Goal: Information Seeking & Learning: Learn about a topic

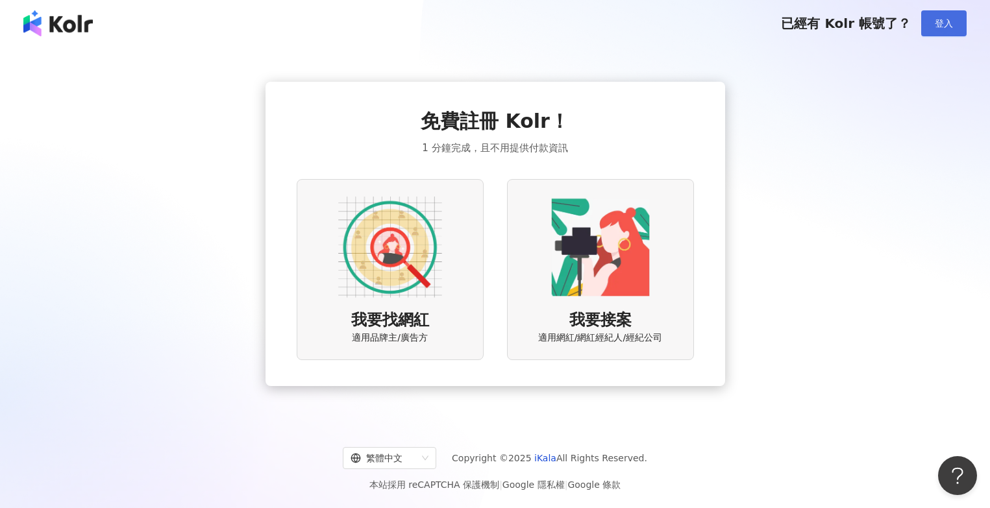
click at [958, 25] on button "登入" at bounding box center [943, 23] width 45 height 26
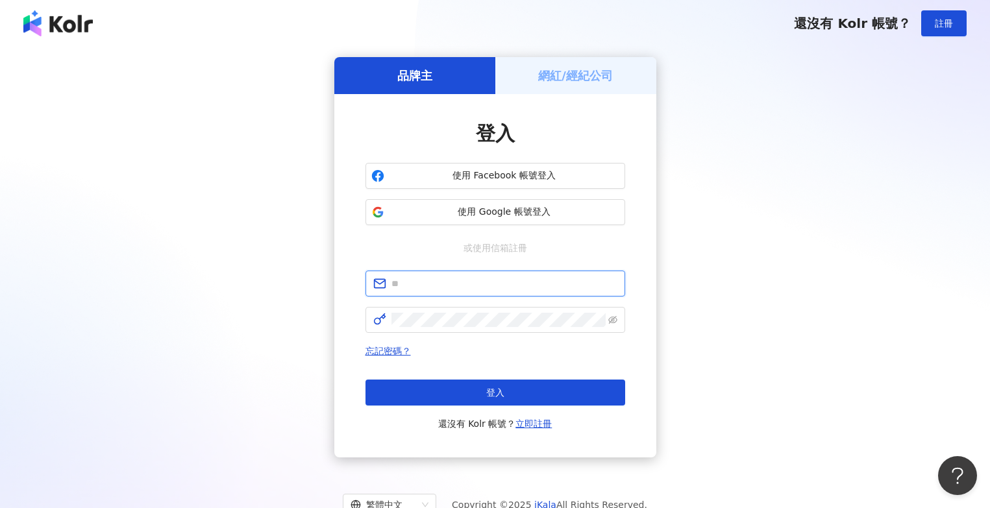
type input "**********"
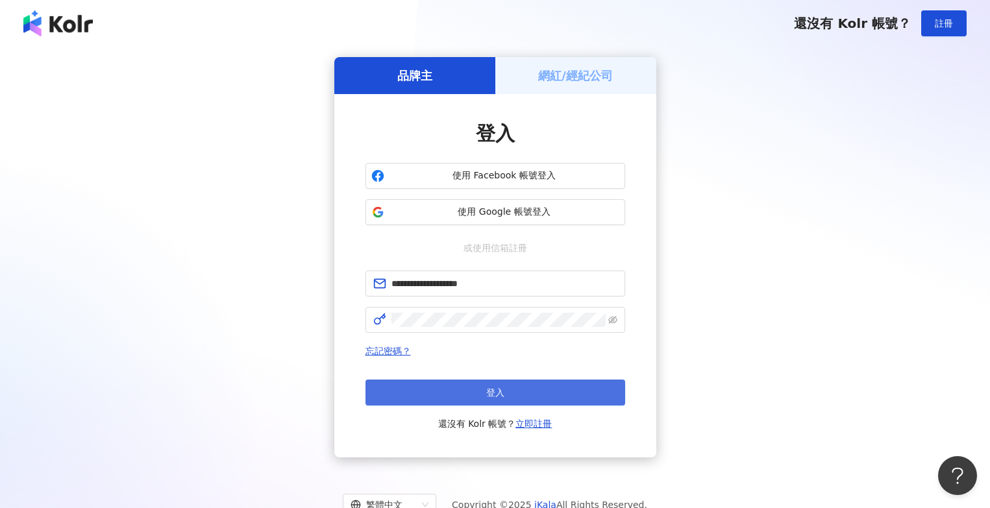
click at [415, 399] on button "登入" at bounding box center [496, 393] width 260 height 26
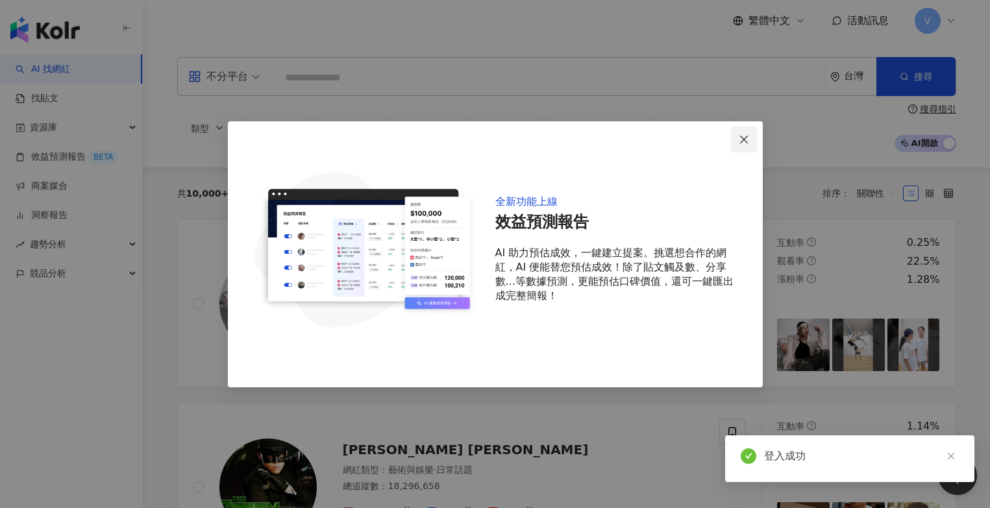
click at [743, 139] on icon "close" at bounding box center [744, 140] width 8 height 8
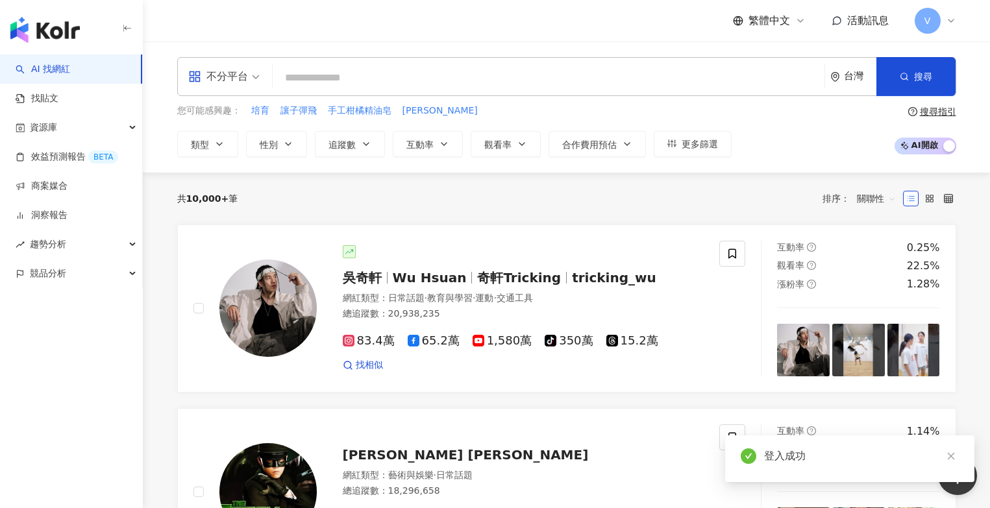
click at [637, 88] on input "search" at bounding box center [548, 78] width 541 height 25
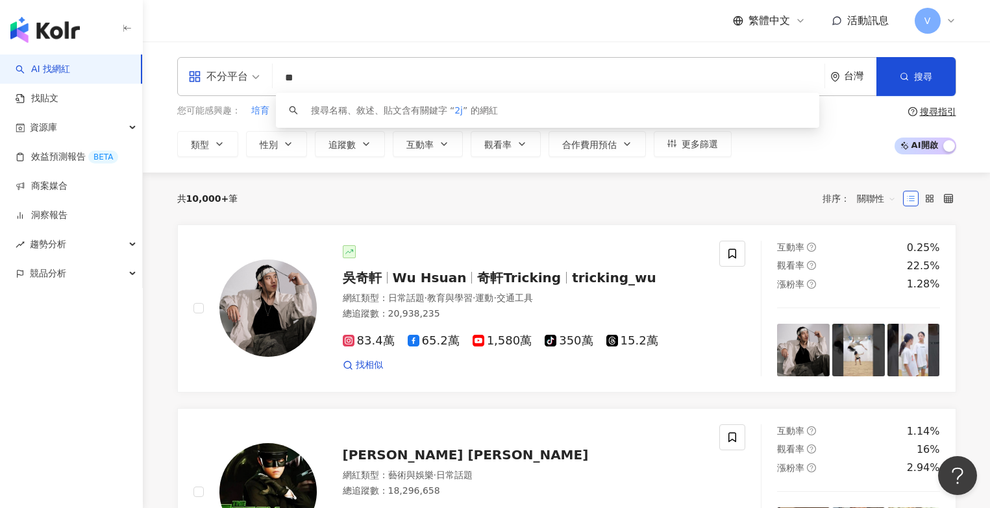
type input "*"
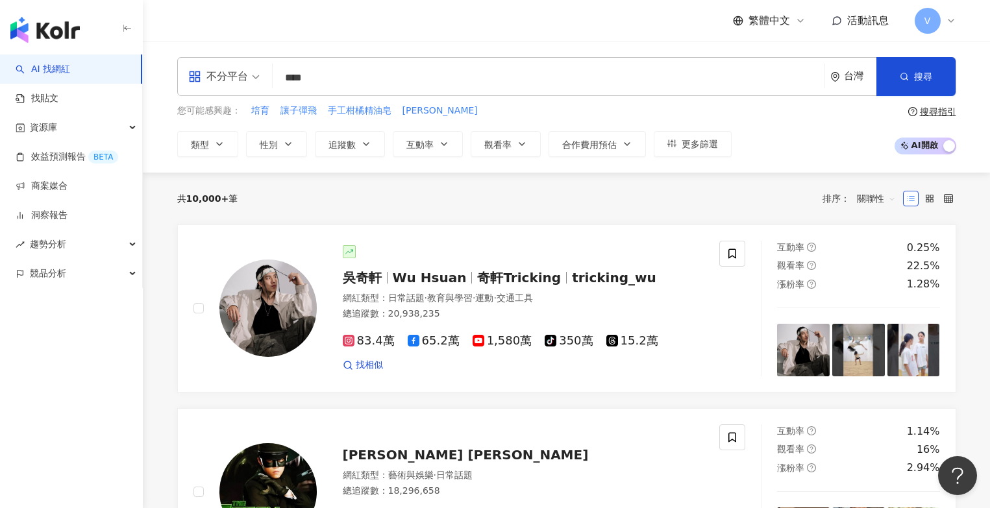
type input "****"
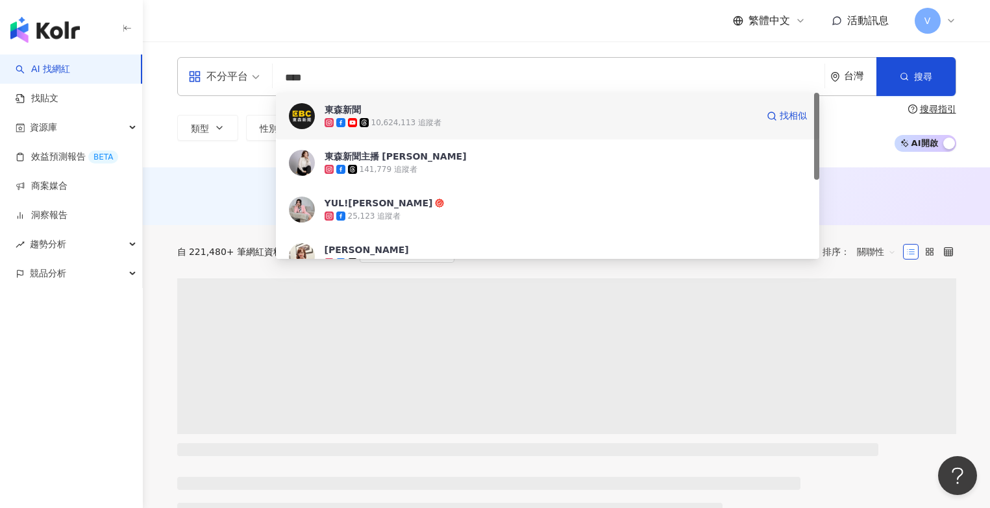
click at [395, 115] on span "東森新聞" at bounding box center [541, 109] width 432 height 13
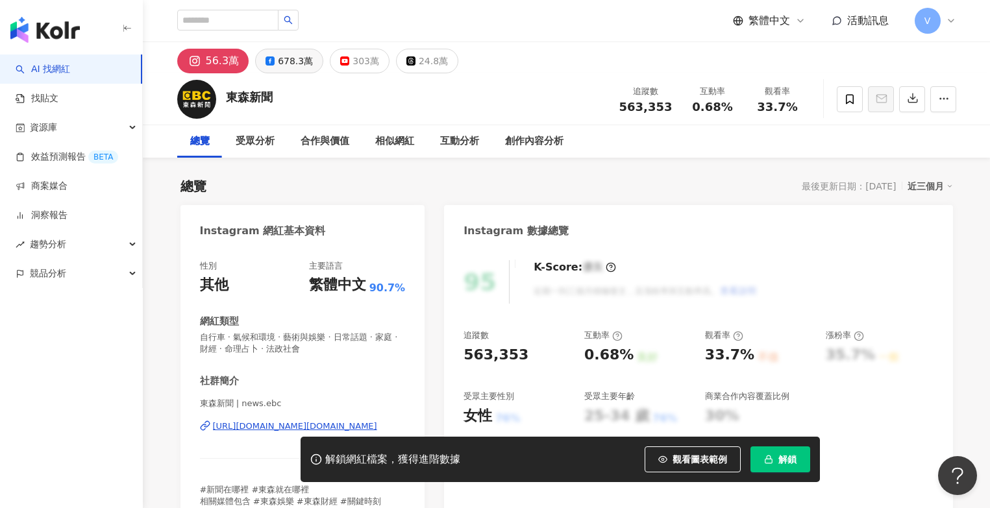
click at [303, 66] on div "678.3萬" at bounding box center [295, 61] width 35 height 18
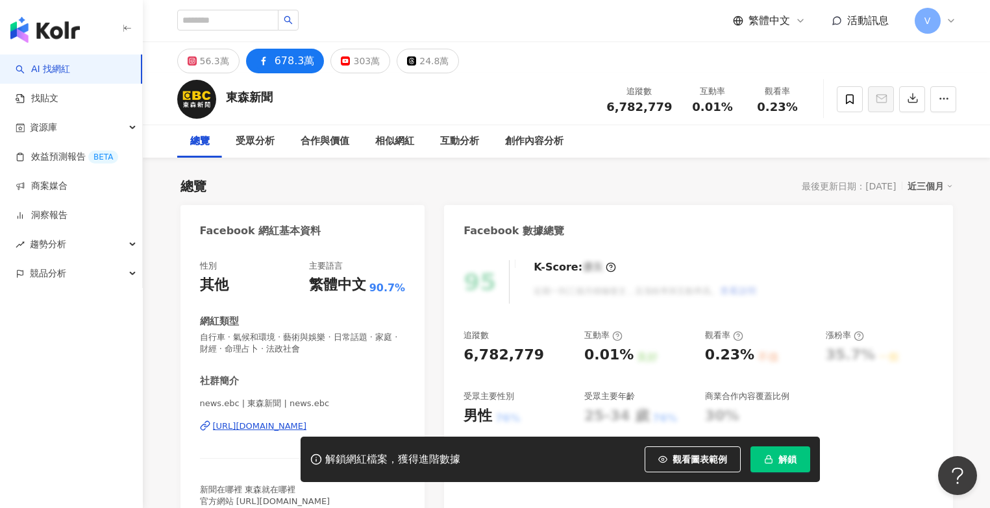
click at [299, 62] on div "678.3萬" at bounding box center [295, 61] width 40 height 18
click at [810, 463] on button "解鎖" at bounding box center [781, 460] width 60 height 26
click at [376, 64] on button "303萬" at bounding box center [360, 61] width 60 height 25
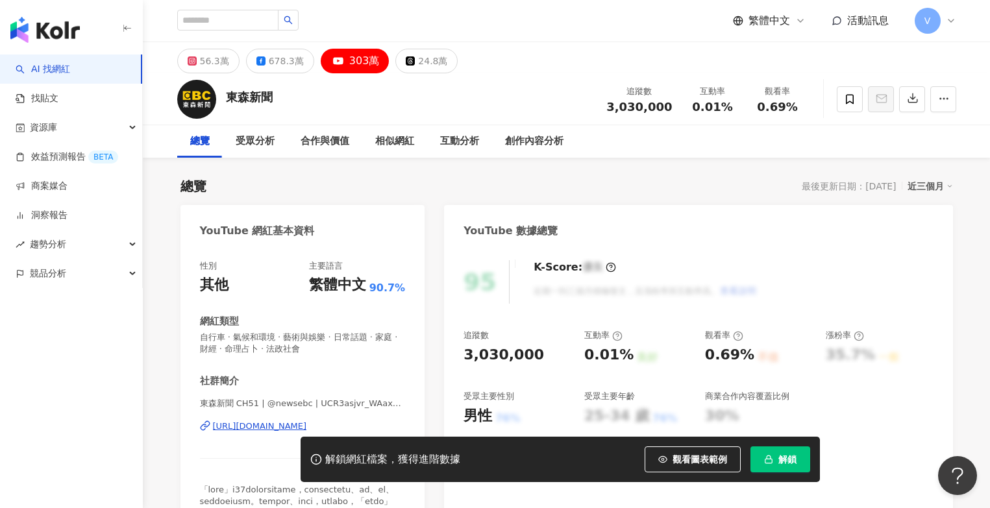
drag, startPoint x: 377, startPoint y: 66, endPoint x: 788, endPoint y: 462, distance: 570.3
click at [788, 462] on body "AI 找網紅 找貼文 資源庫 效益預測報告 BETA 商案媒合 洞察報告 趨勢分析 競品分析 繁體中文 活動訊息 V 56.3萬 678.3萬 303萬 24…" at bounding box center [495, 254] width 990 height 508
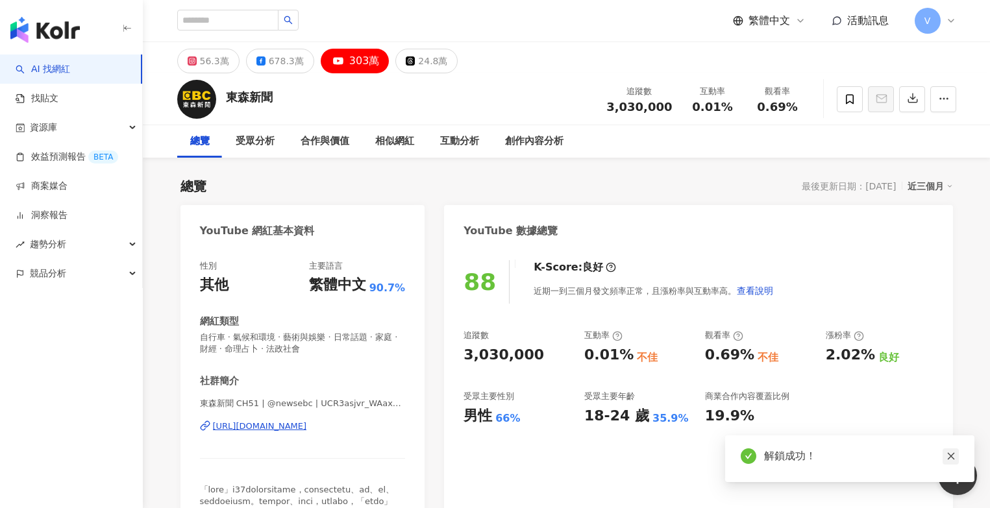
click at [945, 460] on link at bounding box center [951, 457] width 16 height 16
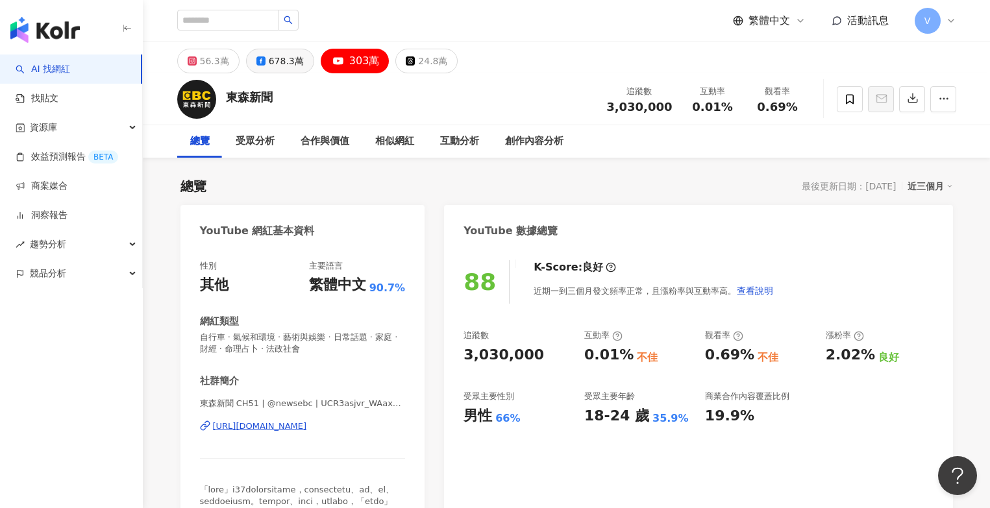
click at [293, 68] on div "678.3萬" at bounding box center [286, 61] width 35 height 18
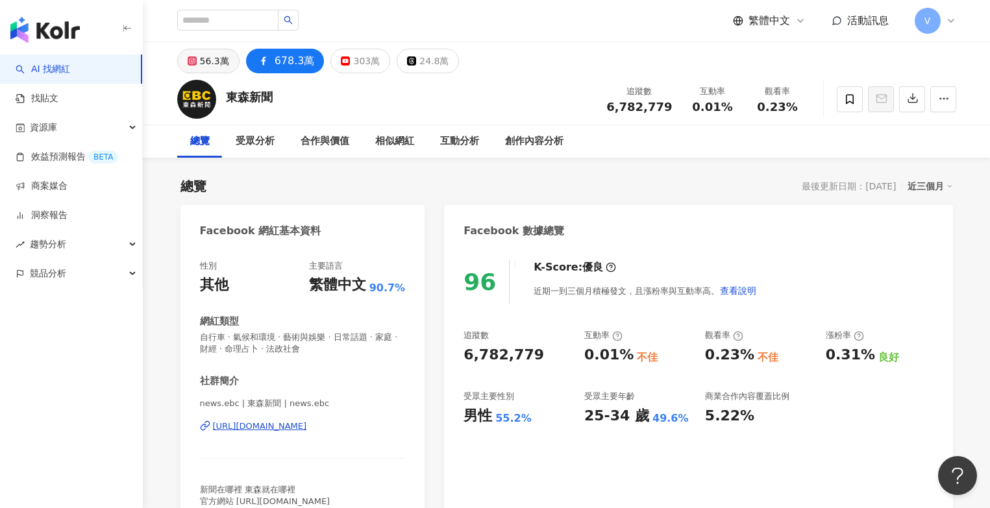
click at [211, 60] on div "56.3萬" at bounding box center [214, 61] width 29 height 18
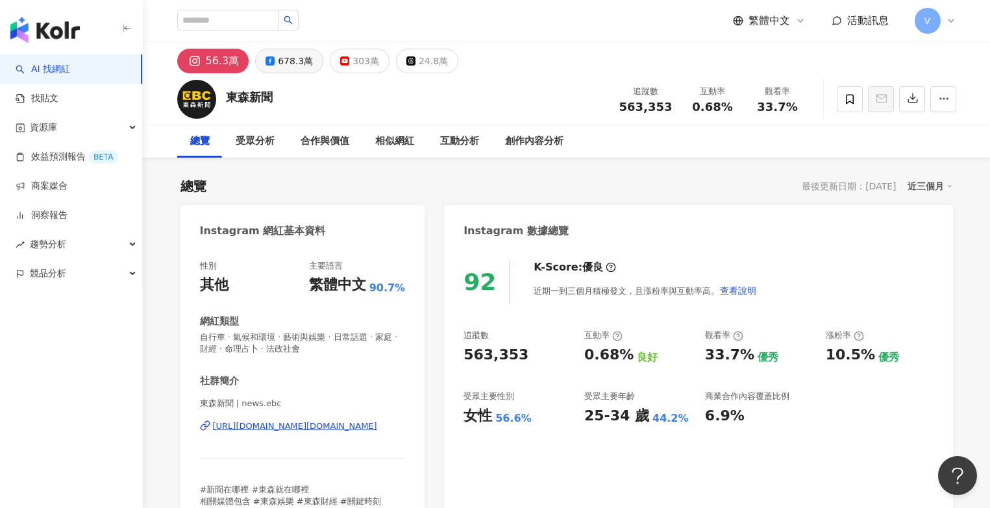
click at [301, 69] on div "678.3萬" at bounding box center [295, 61] width 35 height 18
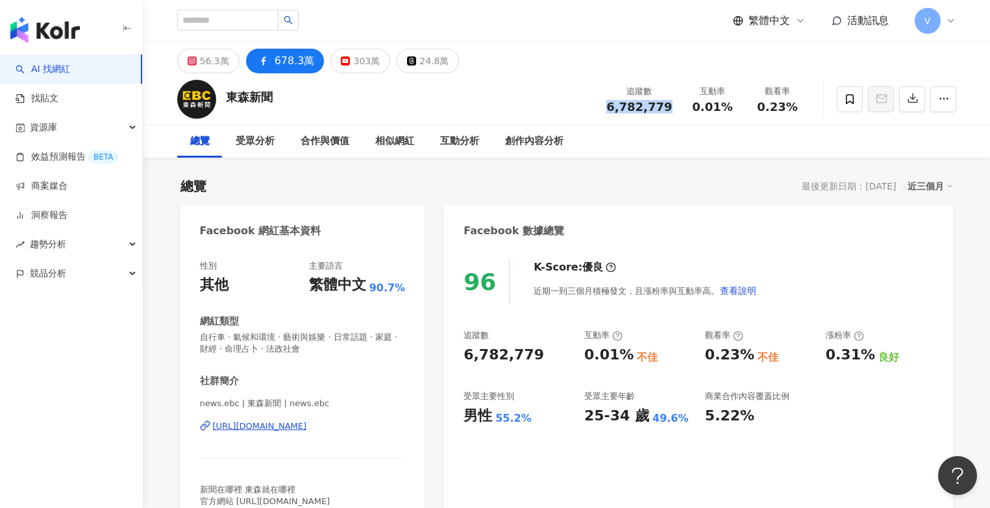
drag, startPoint x: 614, startPoint y: 108, endPoint x: 676, endPoint y: 105, distance: 61.8
click at [676, 105] on div "追蹤數 6,782,779" at bounding box center [639, 99] width 81 height 28
copy span "6,782,779"
click at [521, 1] on div "繁體中文 活動訊息 V" at bounding box center [566, 20] width 779 height 42
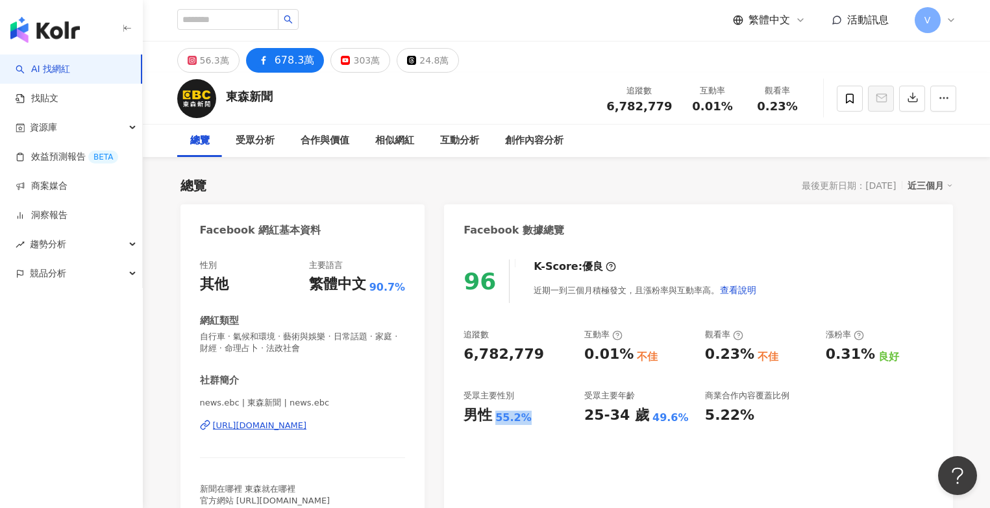
drag, startPoint x: 495, startPoint y: 416, endPoint x: 539, endPoint y: 417, distance: 43.5
click at [539, 417] on div "男性 55.2%" at bounding box center [518, 416] width 108 height 20
copy div "55.2%"
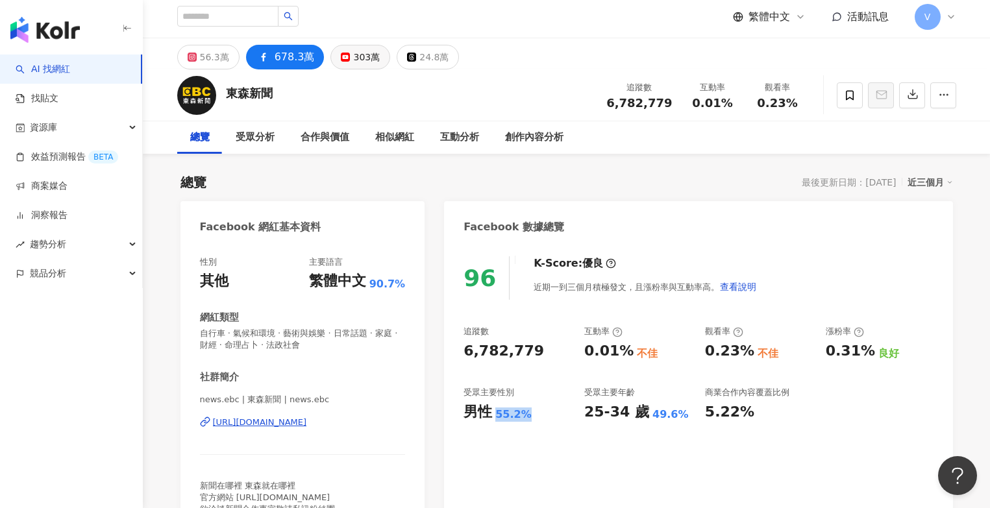
click at [352, 47] on button "303萬" at bounding box center [360, 57] width 60 height 25
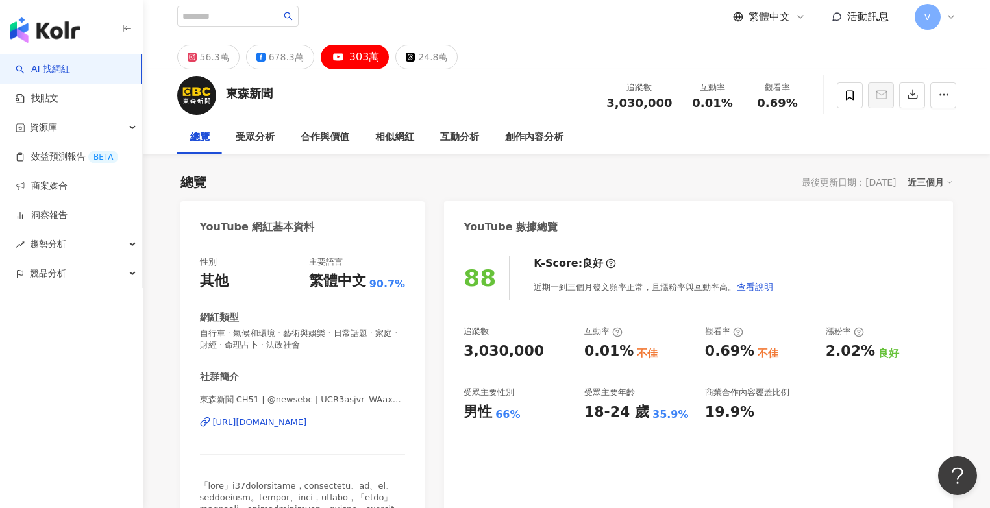
click at [353, 50] on div "303萬" at bounding box center [364, 57] width 31 height 18
drag, startPoint x: 610, startPoint y: 101, endPoint x: 672, endPoint y: 107, distance: 62.6
click at [672, 107] on div "追蹤數 3,030,000" at bounding box center [639, 95] width 81 height 28
copy span "3,030,000"
drag, startPoint x: 492, startPoint y: 414, endPoint x: 529, endPoint y: 414, distance: 37.0
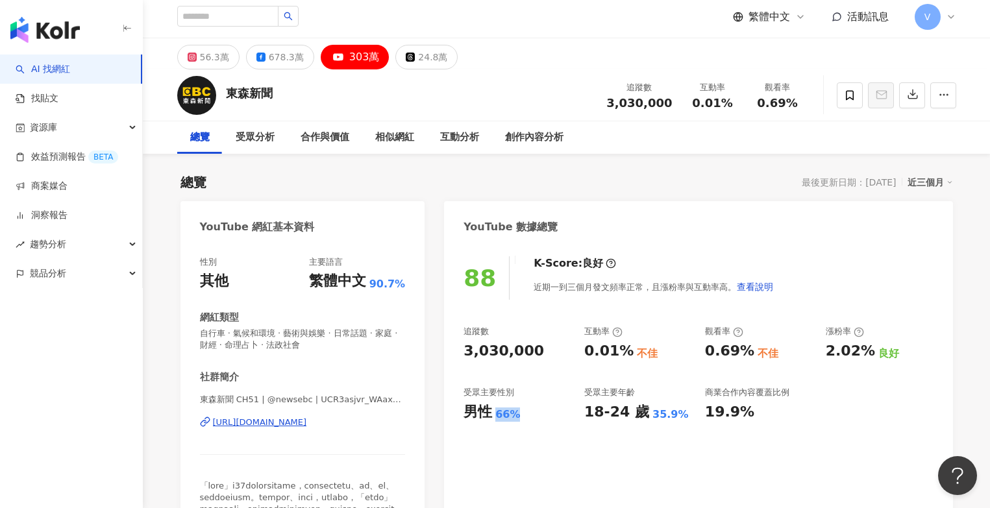
click at [529, 414] on div "男性 66%" at bounding box center [518, 413] width 108 height 20
copy div "男性 66%"
click at [289, 58] on div "678.3萬" at bounding box center [286, 57] width 35 height 18
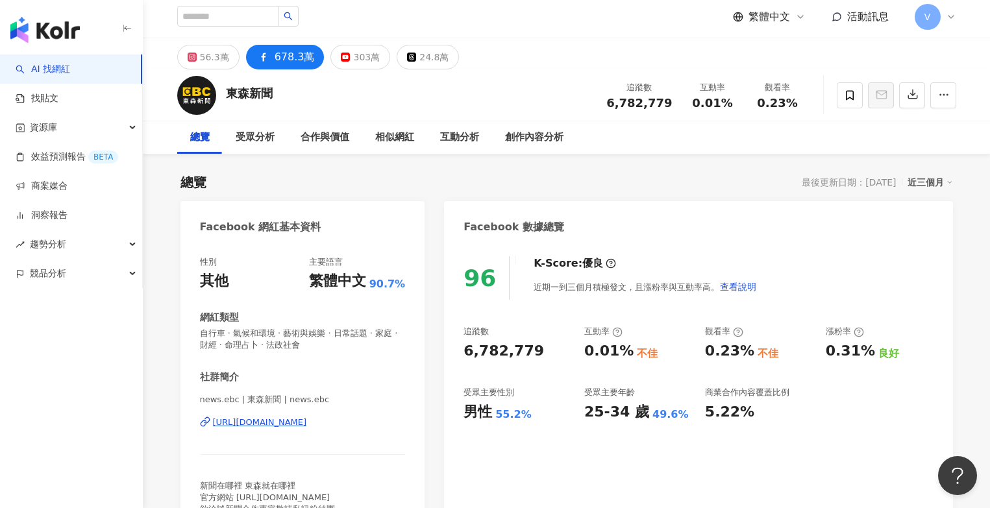
click at [291, 61] on div "678.3萬" at bounding box center [295, 57] width 40 height 18
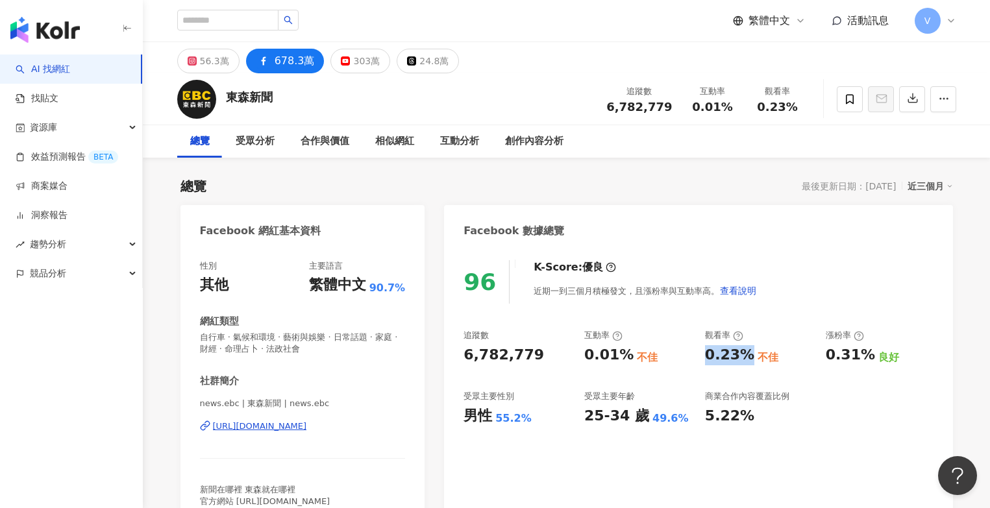
drag, startPoint x: 699, startPoint y: 357, endPoint x: 747, endPoint y: 356, distance: 48.7
click at [749, 356] on div "追蹤數 6,782,779 互動率 0.01% 不佳 觀看率 0.23% 不佳 漲粉率 0.31% 良好 受眾主要性別 男性 55.2% 受眾主要年齡 25-…" at bounding box center [698, 378] width 469 height 96
copy div "0.23%"
click at [353, 52] on button "303萬" at bounding box center [360, 61] width 60 height 25
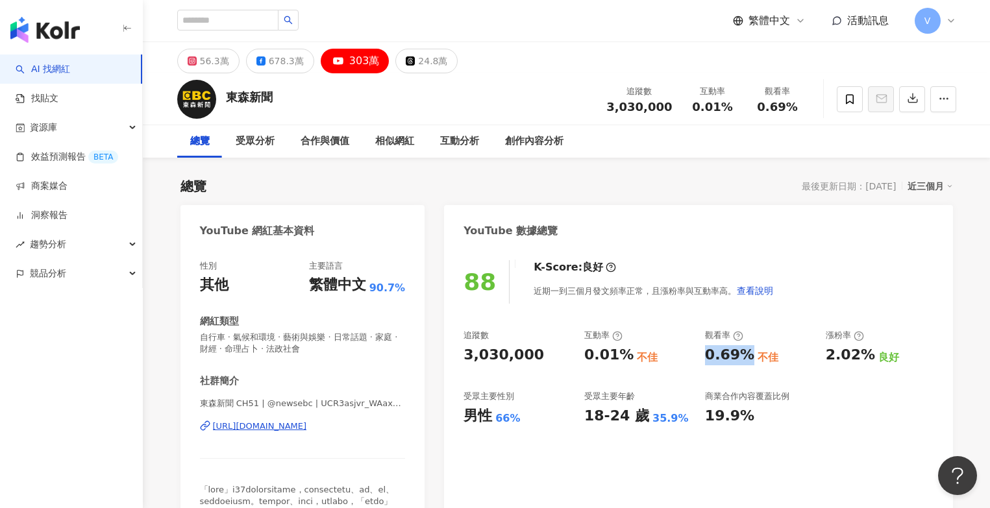
drag, startPoint x: 355, startPoint y: 59, endPoint x: 432, endPoint y: 86, distance: 81.1
click at [355, 60] on div "303萬" at bounding box center [364, 61] width 31 height 18
drag, startPoint x: 757, startPoint y: 108, endPoint x: 814, endPoint y: 108, distance: 56.5
click at [814, 108] on div "東森新聞 追蹤數 3,030,000 互動率 0.01% 觀看率 0.69%" at bounding box center [566, 98] width 831 height 51
copy span "0.69%"
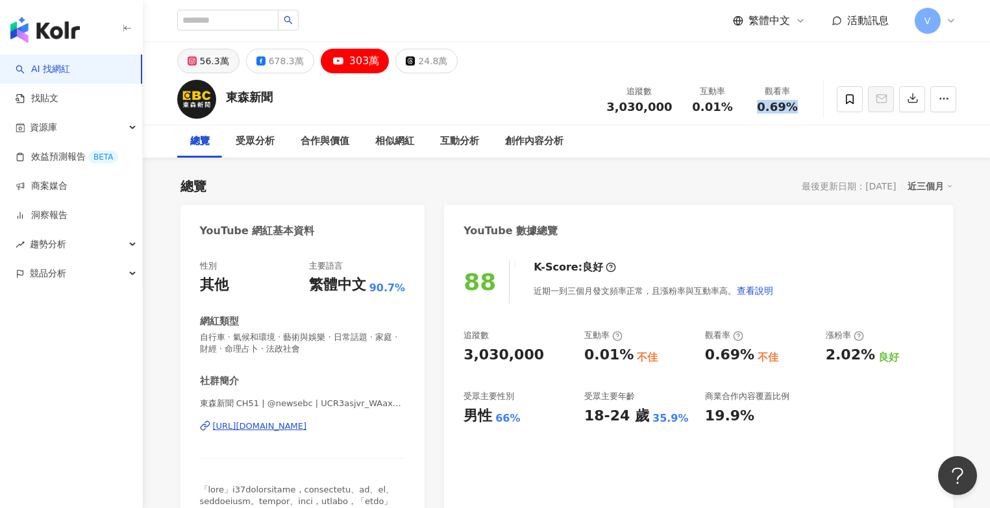
click at [232, 58] on button "56.3萬" at bounding box center [208, 61] width 62 height 25
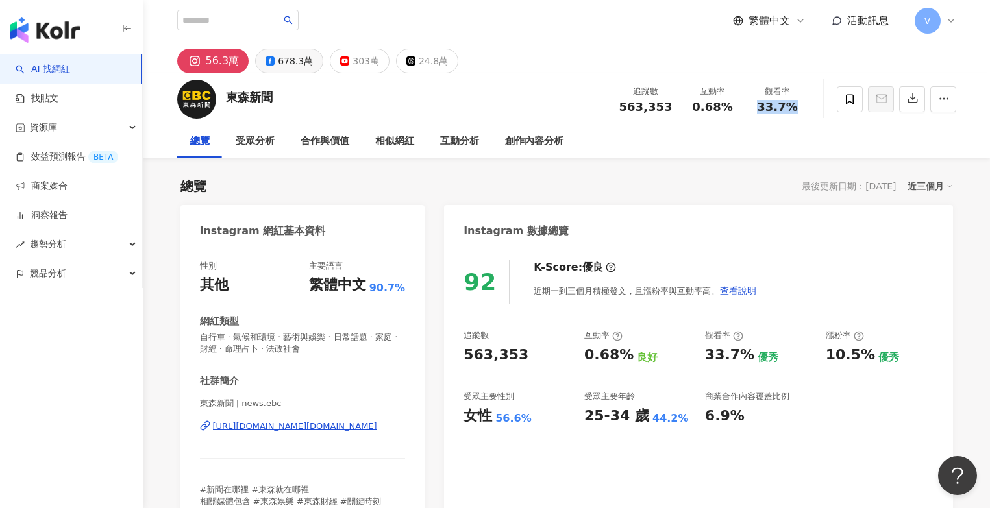
click at [280, 66] on div "678.3萬" at bounding box center [295, 61] width 35 height 18
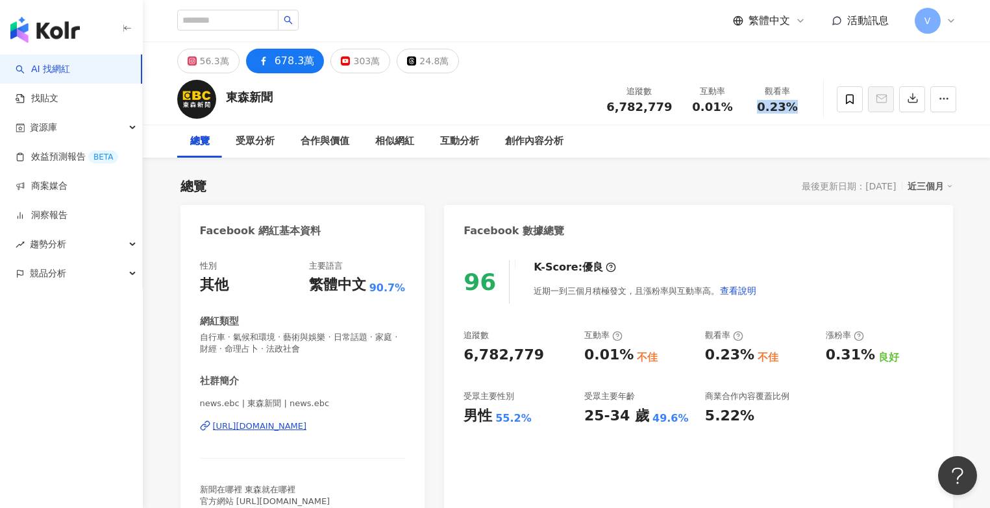
click at [282, 60] on div "678.3萬" at bounding box center [295, 61] width 40 height 18
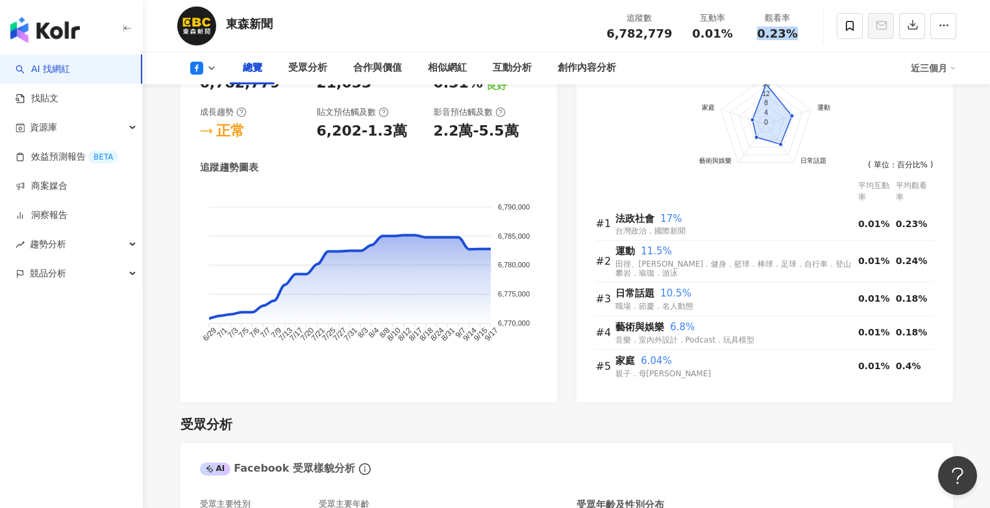
scroll to position [801, 0]
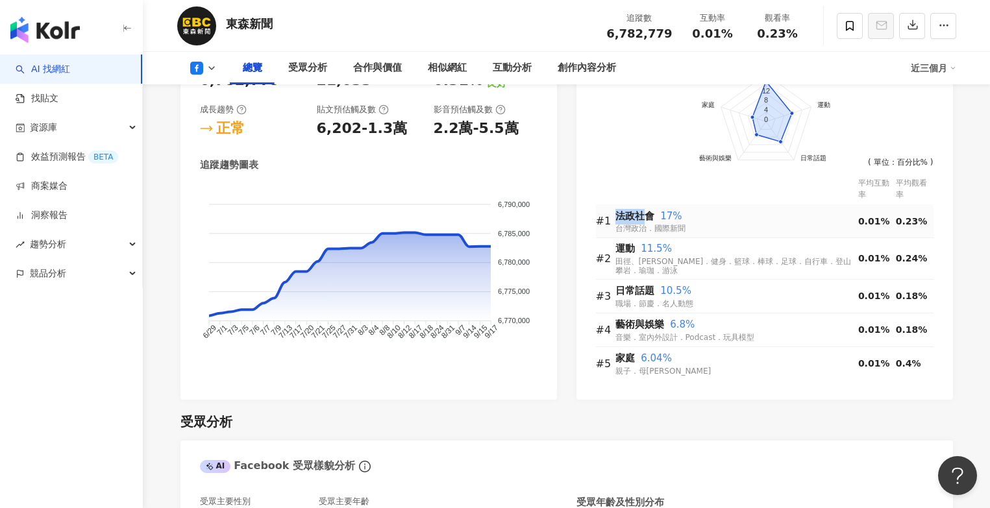
drag, startPoint x: 615, startPoint y: 213, endPoint x: 644, endPoint y: 213, distance: 29.2
click at [644, 213] on tr "#1 法政社會 17% 台灣政治．國際新聞 0.01% 0.23%" at bounding box center [765, 222] width 338 height 34
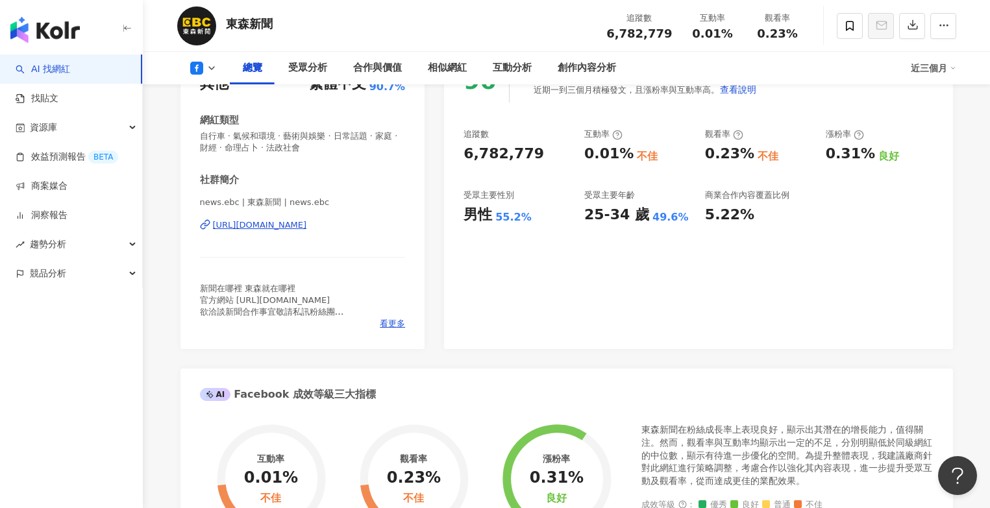
scroll to position [102, 0]
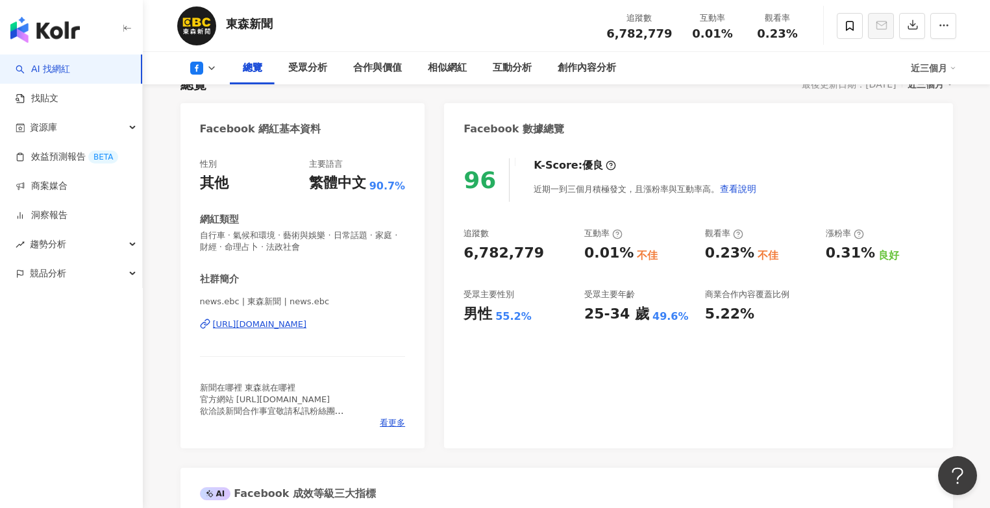
click at [216, 66] on icon at bounding box center [211, 68] width 10 height 10
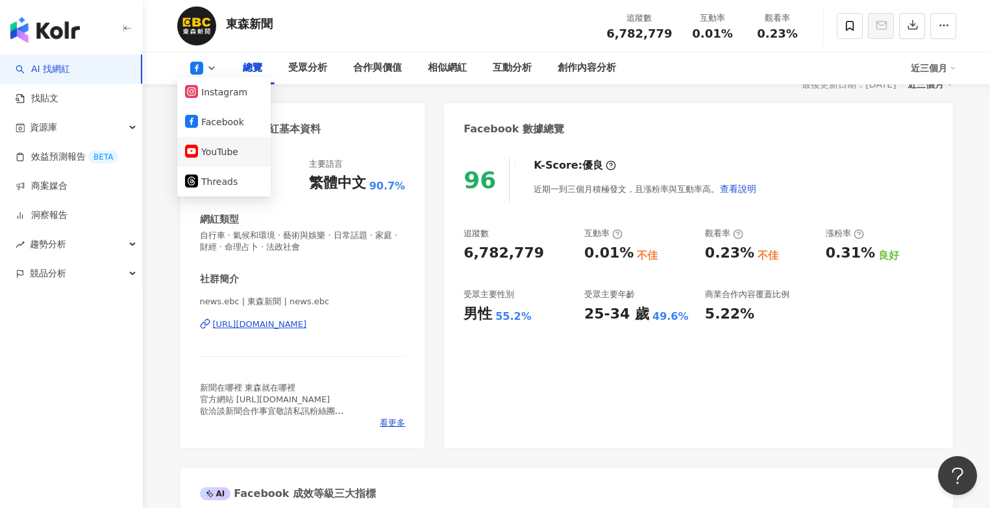
click at [216, 149] on button "YouTube" at bounding box center [224, 152] width 78 height 18
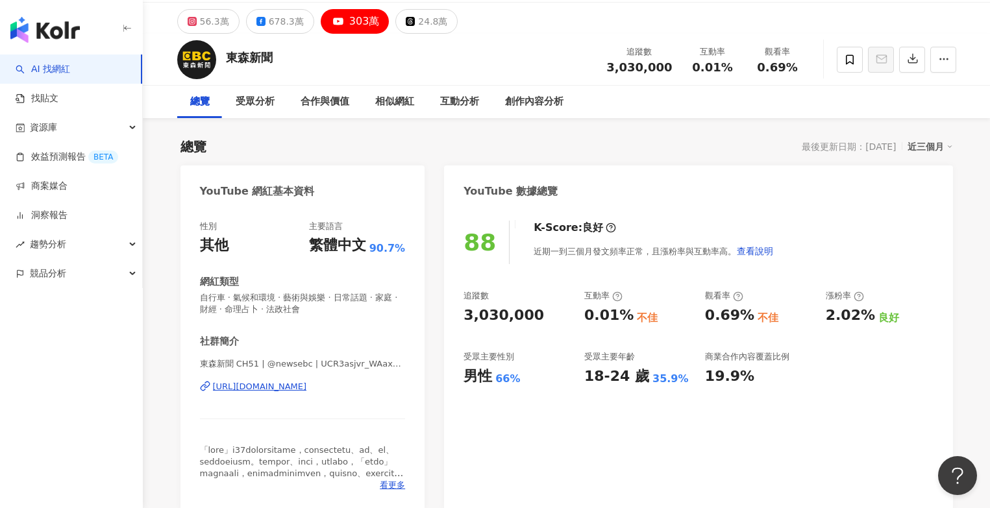
scroll to position [43, 0]
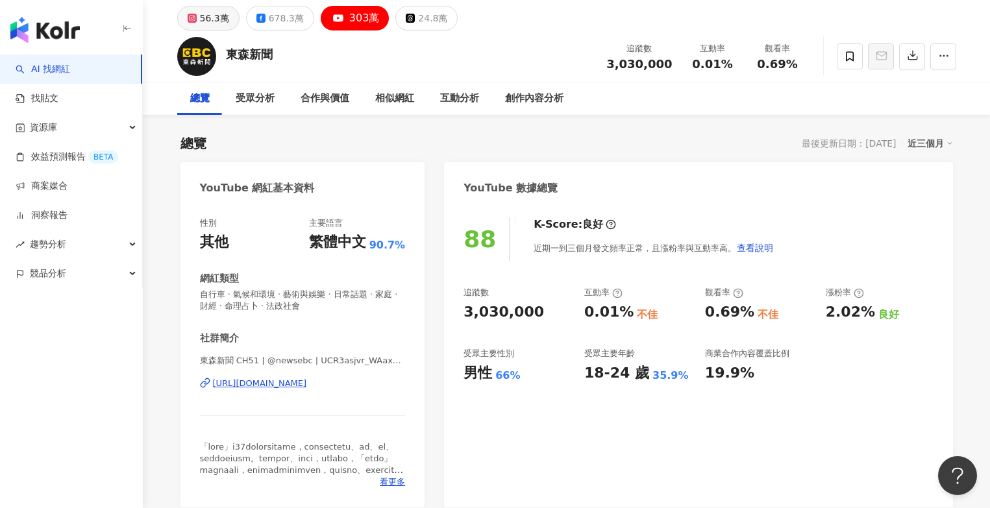
click at [219, 18] on div "56.3萬" at bounding box center [214, 18] width 29 height 18
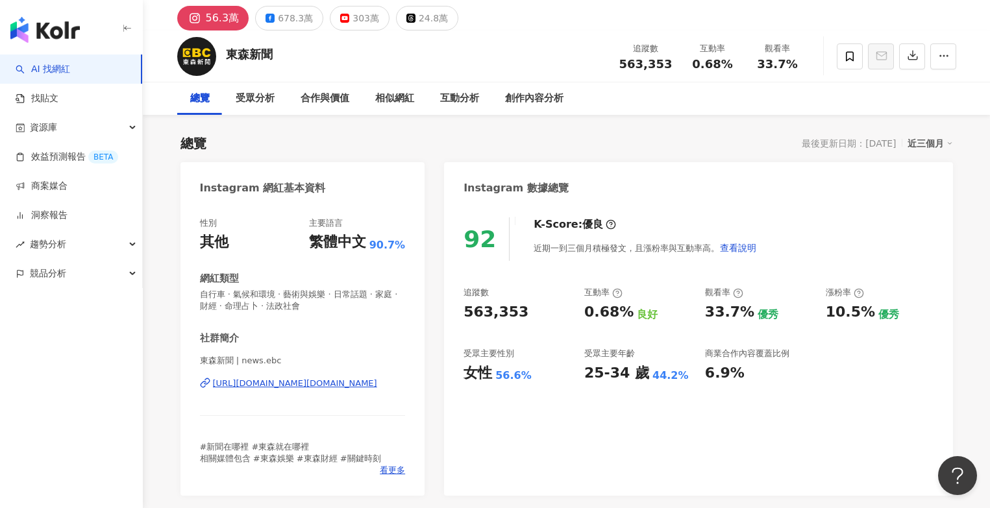
click at [212, 17] on div "56.3萬" at bounding box center [223, 18] width 34 height 18
drag, startPoint x: 621, startPoint y: 67, endPoint x: 673, endPoint y: 63, distance: 51.4
click at [673, 63] on div "追蹤數 563,353" at bounding box center [646, 56] width 69 height 28
copy span "563,353"
drag, startPoint x: 493, startPoint y: 376, endPoint x: 534, endPoint y: 377, distance: 41.6
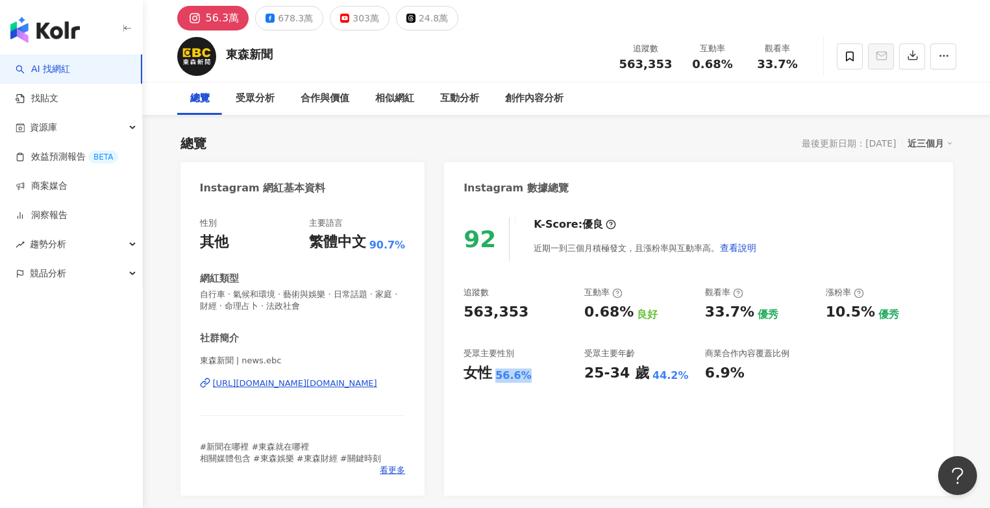
click at [534, 377] on div "女性 56.6%" at bounding box center [518, 374] width 108 height 20
copy div "56.6%"
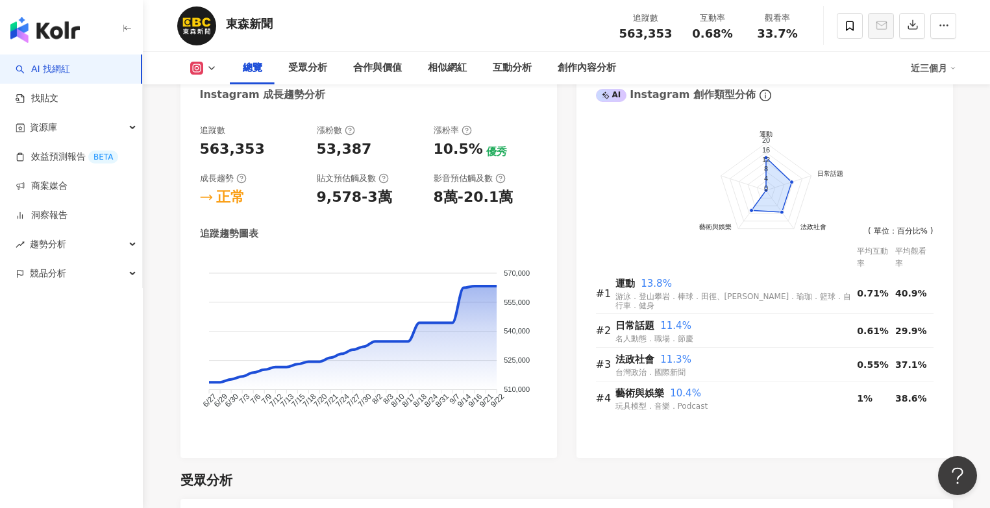
scroll to position [695, 0]
